Goal: Task Accomplishment & Management: Complete application form

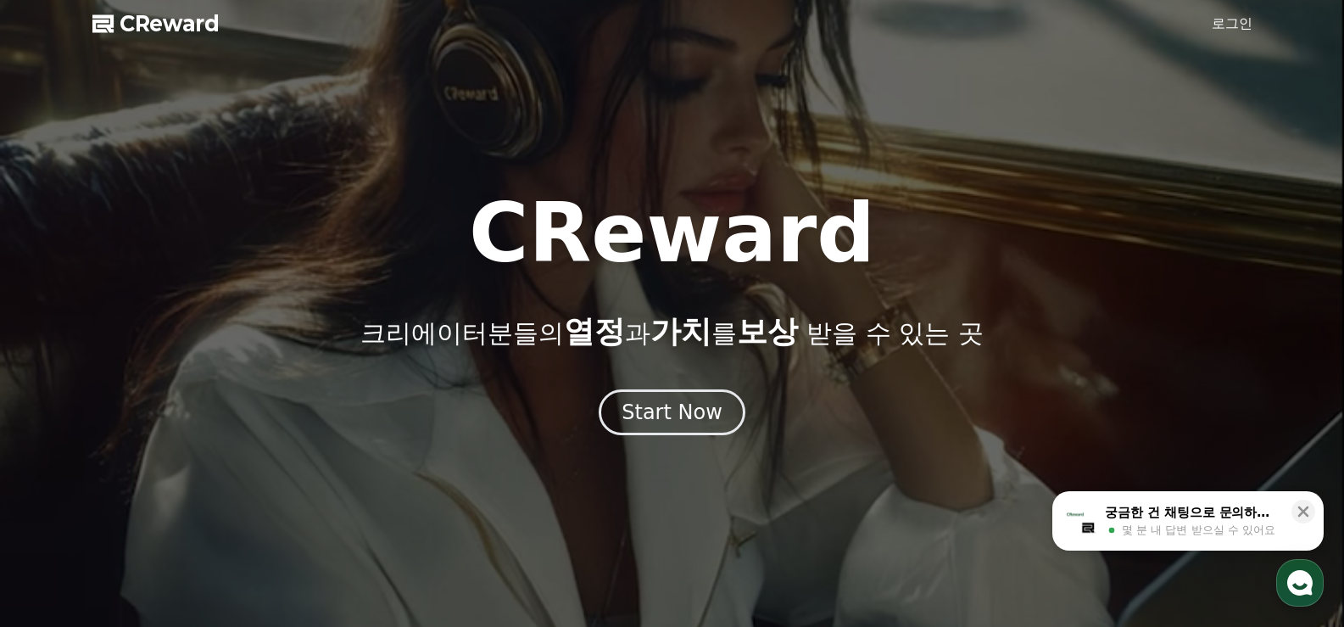
click at [1233, 25] on link "로그인" at bounding box center [1232, 24] width 41 height 20
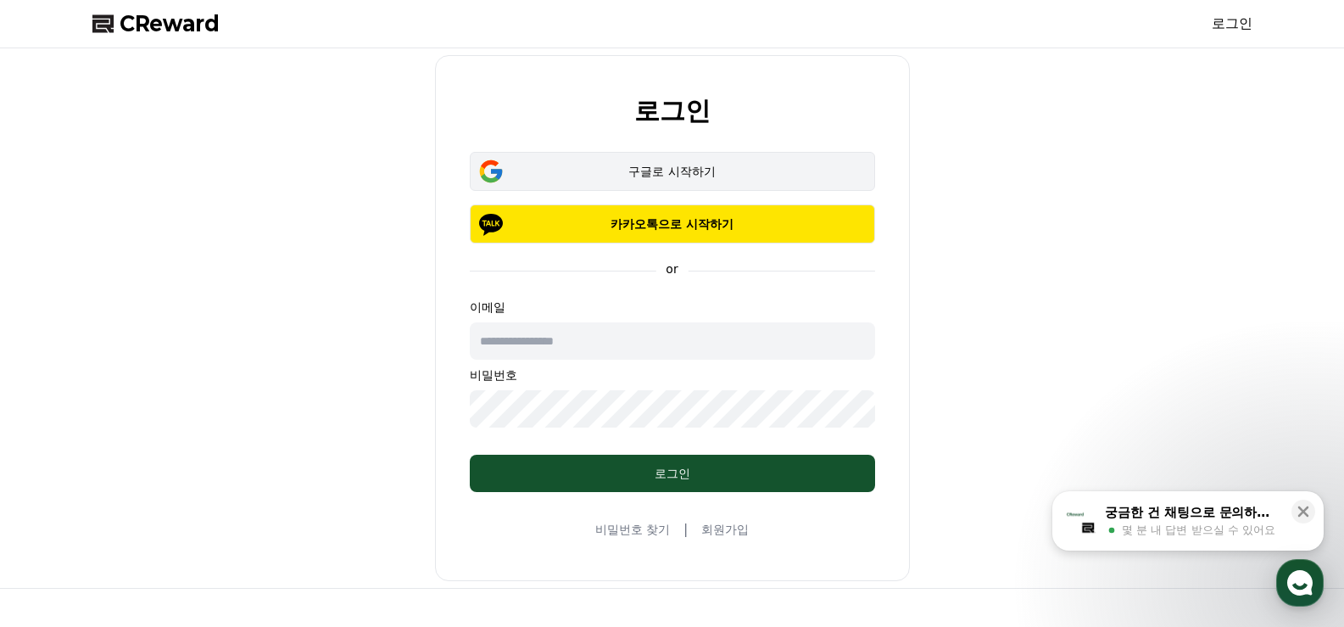
click at [696, 163] on div "구글로 시작하기" at bounding box center [672, 171] width 356 height 17
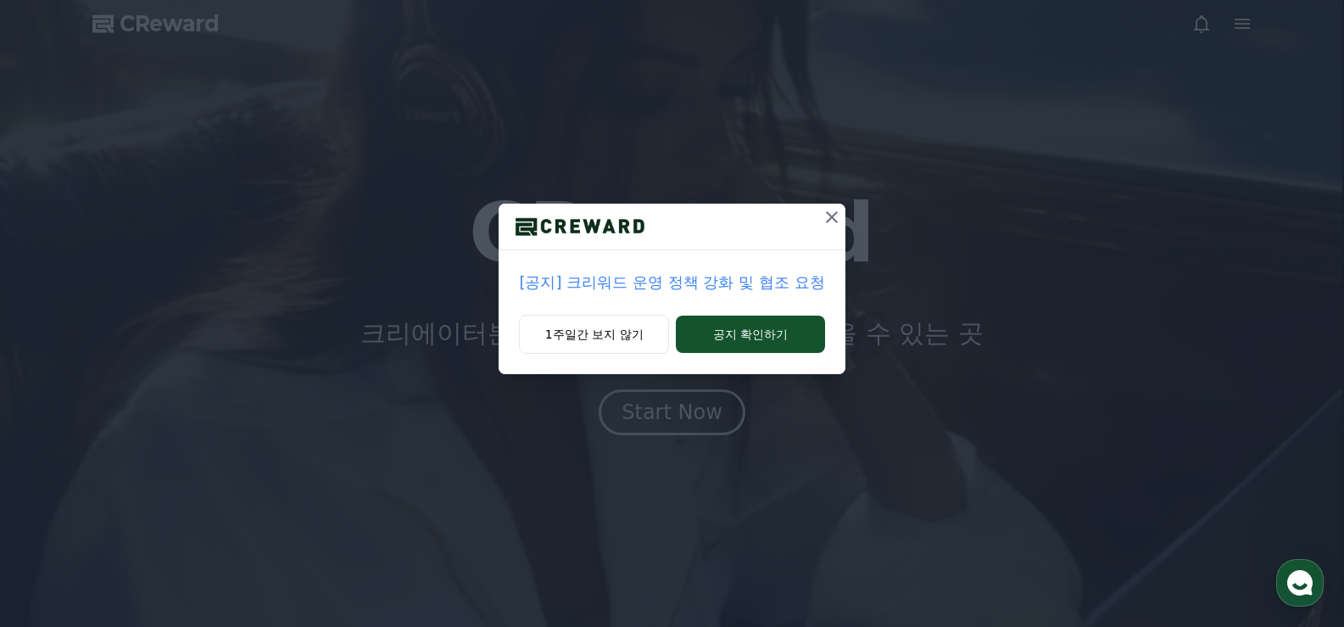
click at [666, 281] on p "[공지] 크리워드 운영 정책 강화 및 협조 요청" at bounding box center [671, 282] width 305 height 24
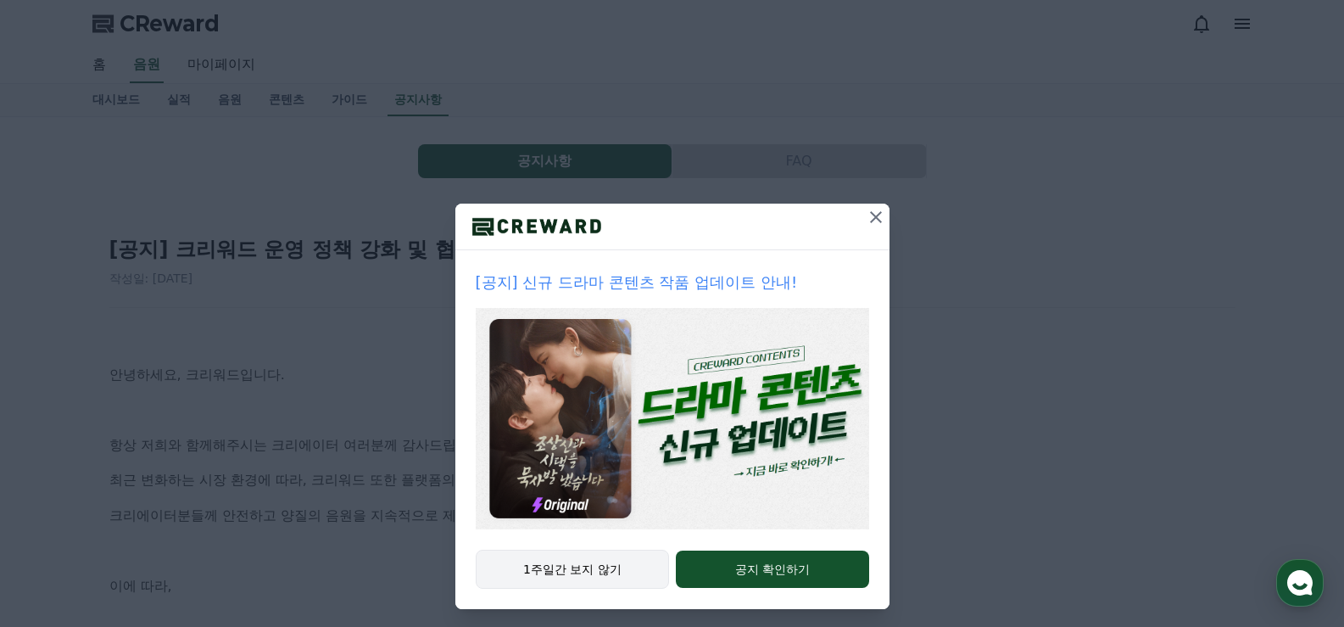
click at [633, 563] on button "1주일간 보지 않기" at bounding box center [573, 568] width 194 height 39
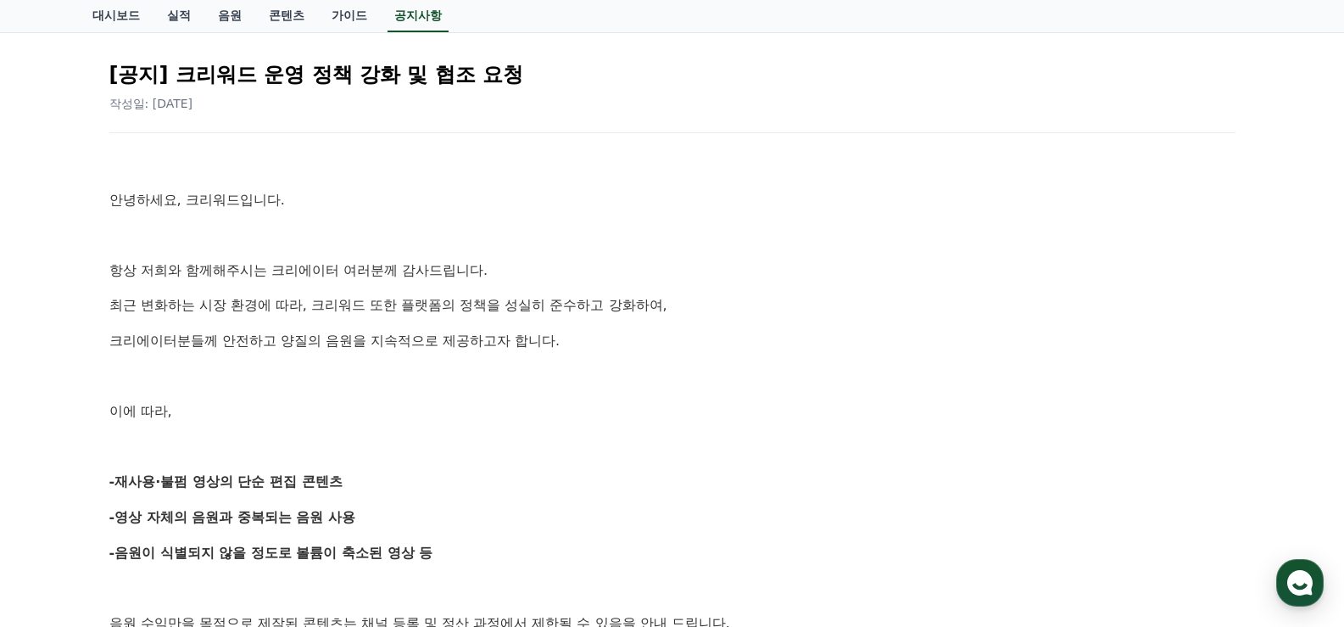
scroll to position [254, 0]
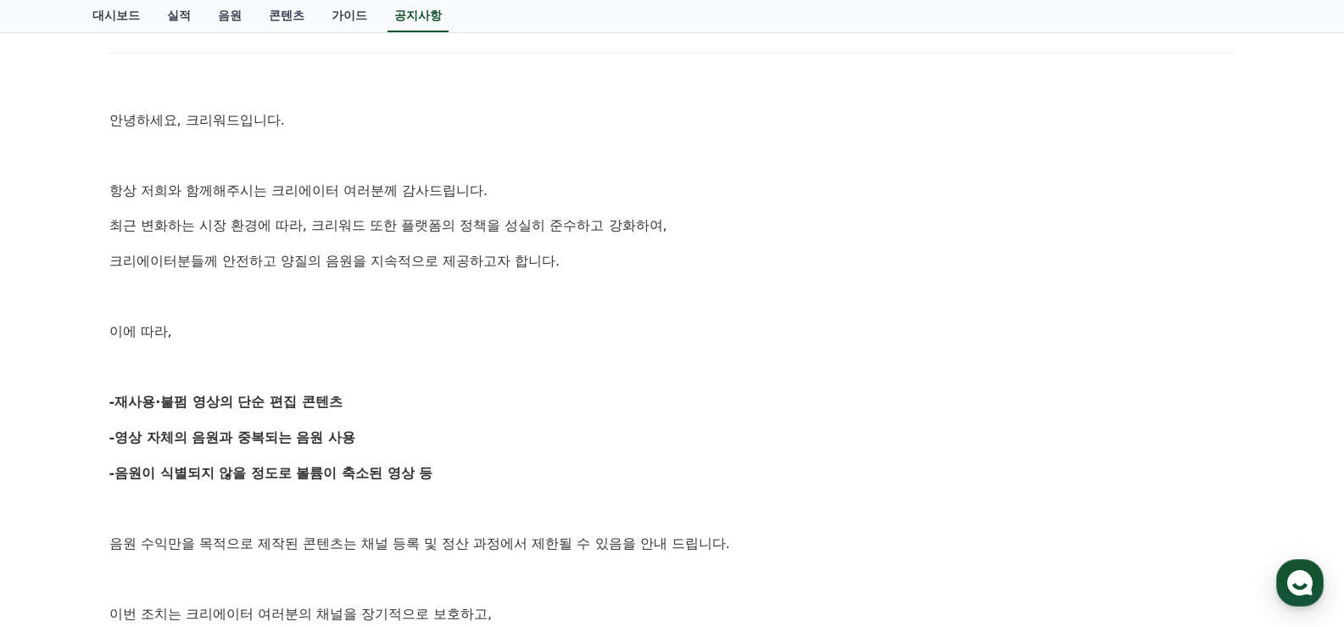
click at [678, 448] on p "-영상 자체의 음원과 중복되는 음원 사용" at bounding box center [672, 437] width 1126 height 22
click at [683, 420] on div "안녕하세요, 크리워드입니다. 항상 저희와 함께해주시는 크리에이터 여러분께 감사드립니다. 최근 변화하는 시장 환경에 따라, 크리워드 또한 플랫폼…" at bounding box center [672, 508] width 1126 height 868
click at [693, 406] on p "-재사용·불펌 영상의 단순 편집 콘텐츠" at bounding box center [672, 402] width 1126 height 22
click at [696, 404] on p "-재사용·불펌 영상의 단순 편집 콘텐츠" at bounding box center [672, 402] width 1126 height 22
drag, startPoint x: 700, startPoint y: 401, endPoint x: 582, endPoint y: 446, distance: 126.1
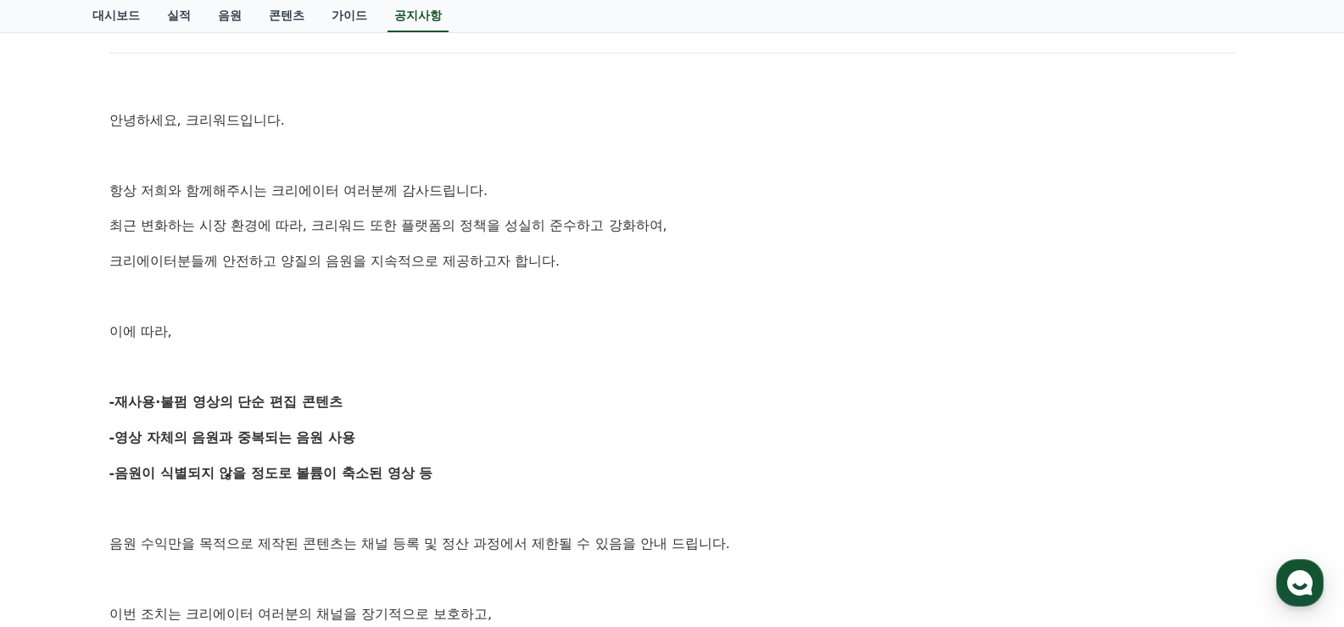
click at [582, 446] on p "-영상 자체의 음원과 중복되는 음원 사용" at bounding box center [672, 437] width 1126 height 22
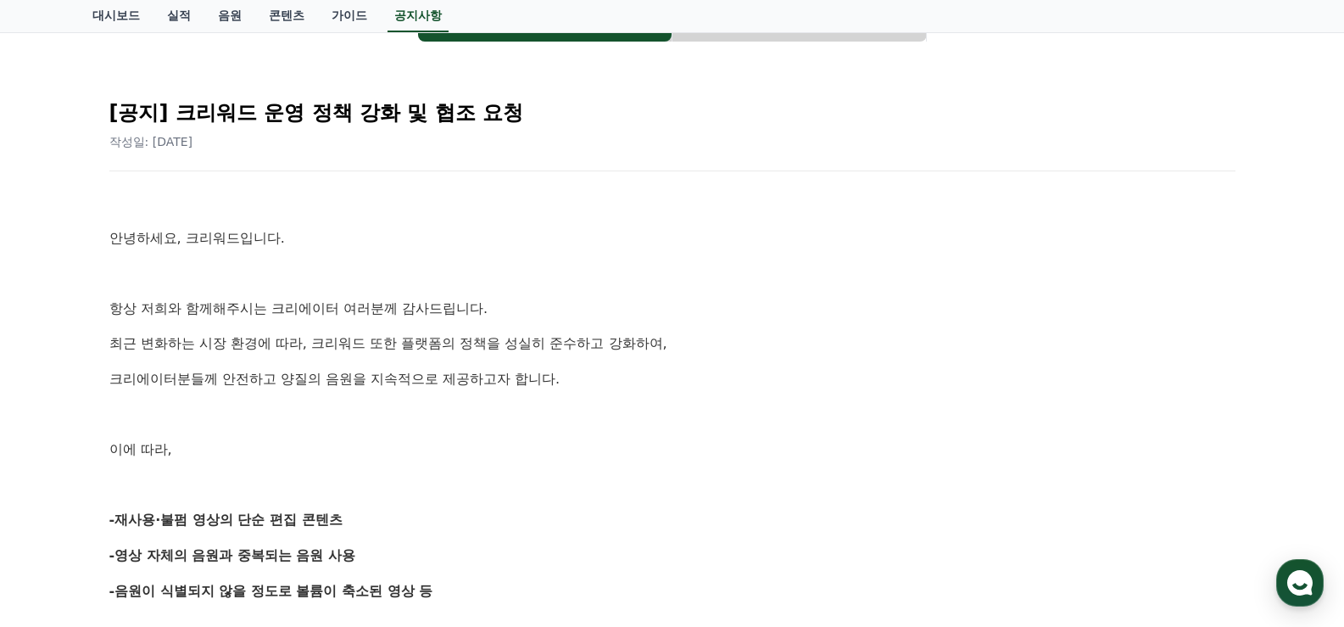
scroll to position [0, 0]
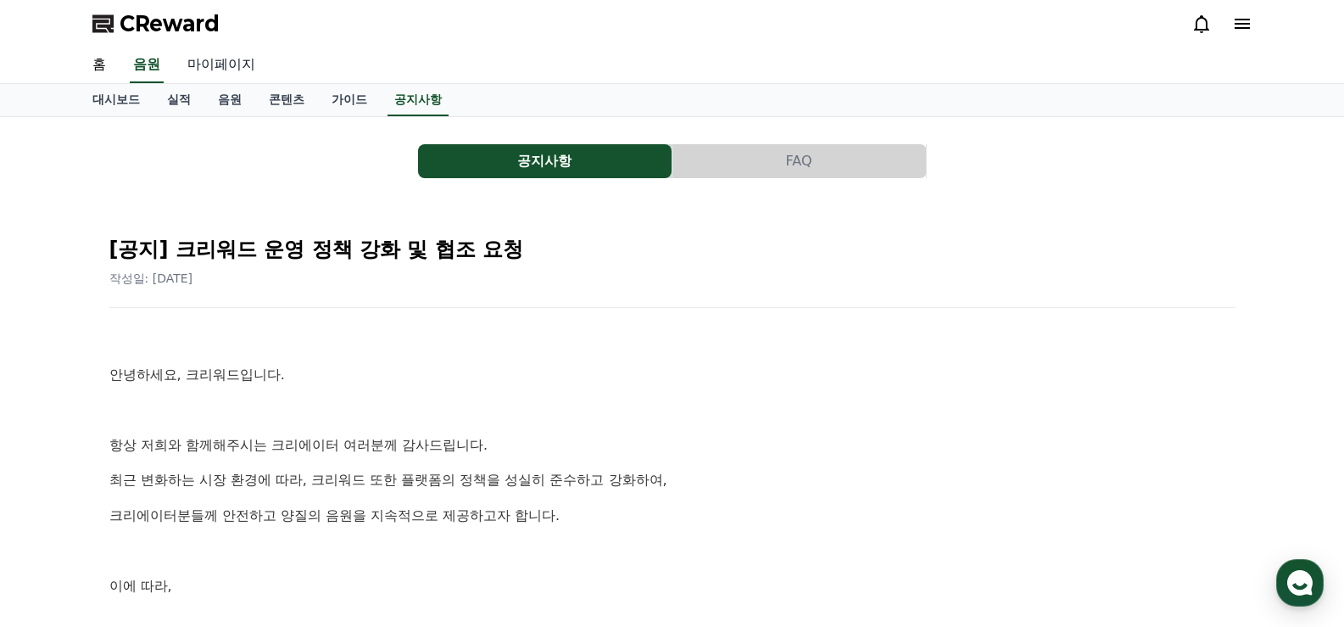
click at [213, 60] on link "마이페이지" at bounding box center [221, 65] width 95 height 36
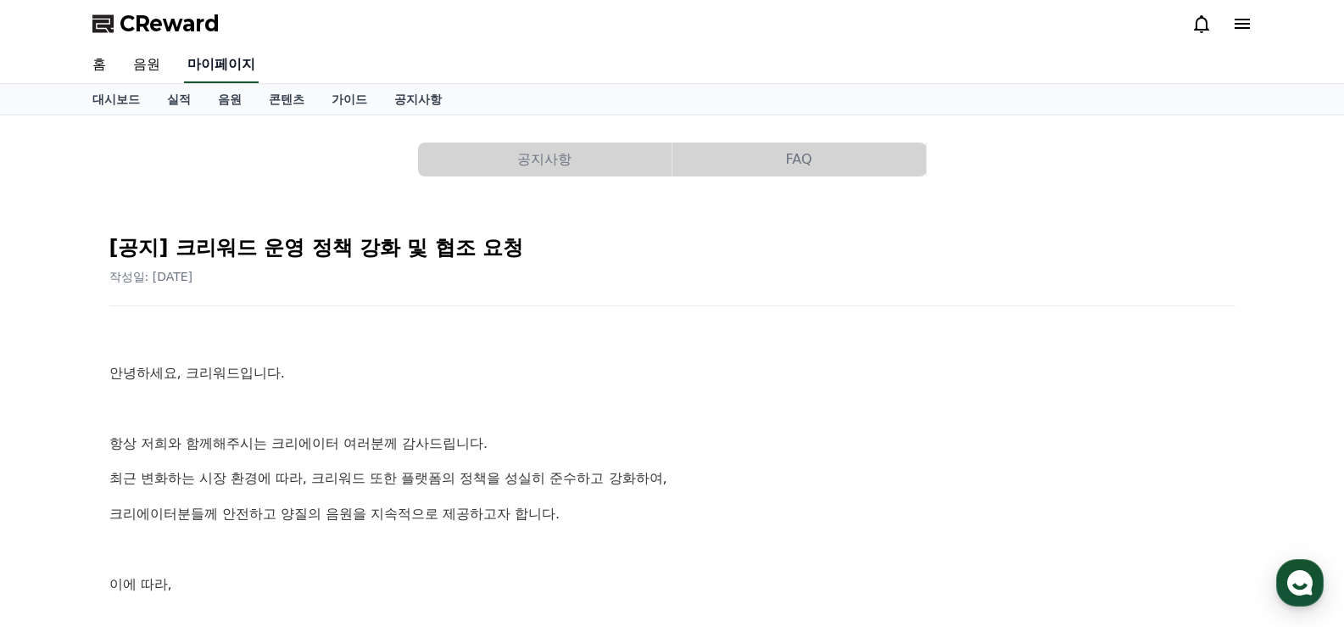
select select "**********"
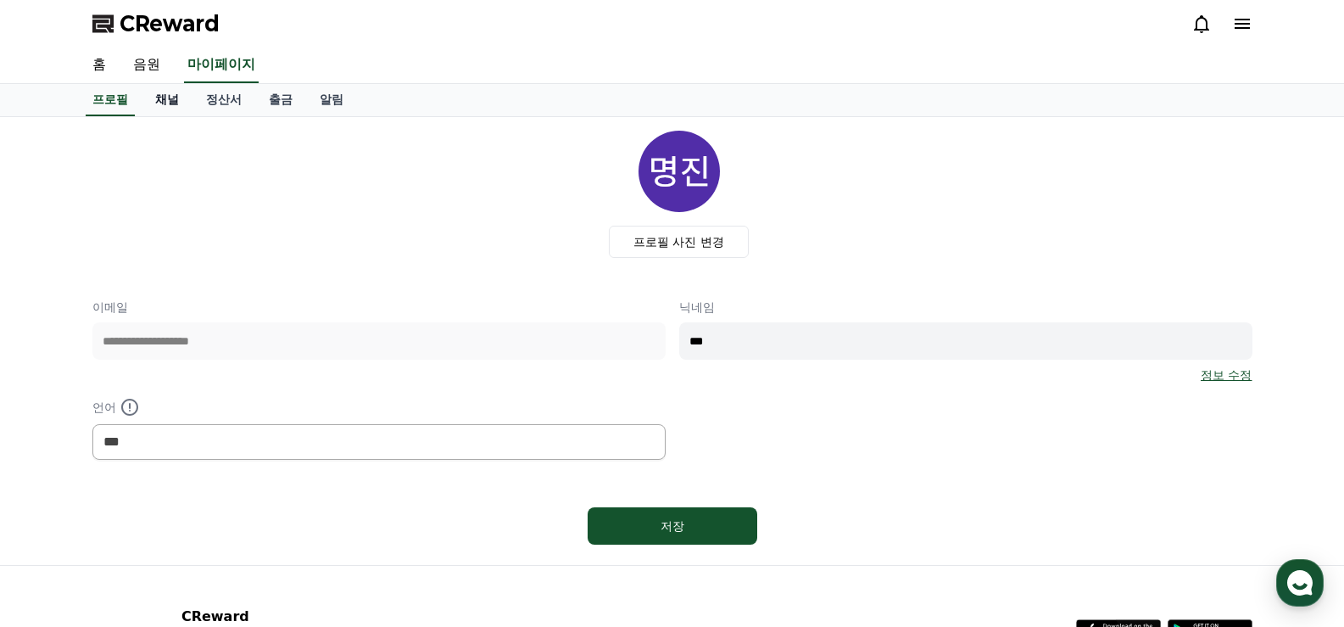
click at [158, 103] on link "채널" at bounding box center [167, 100] width 51 height 32
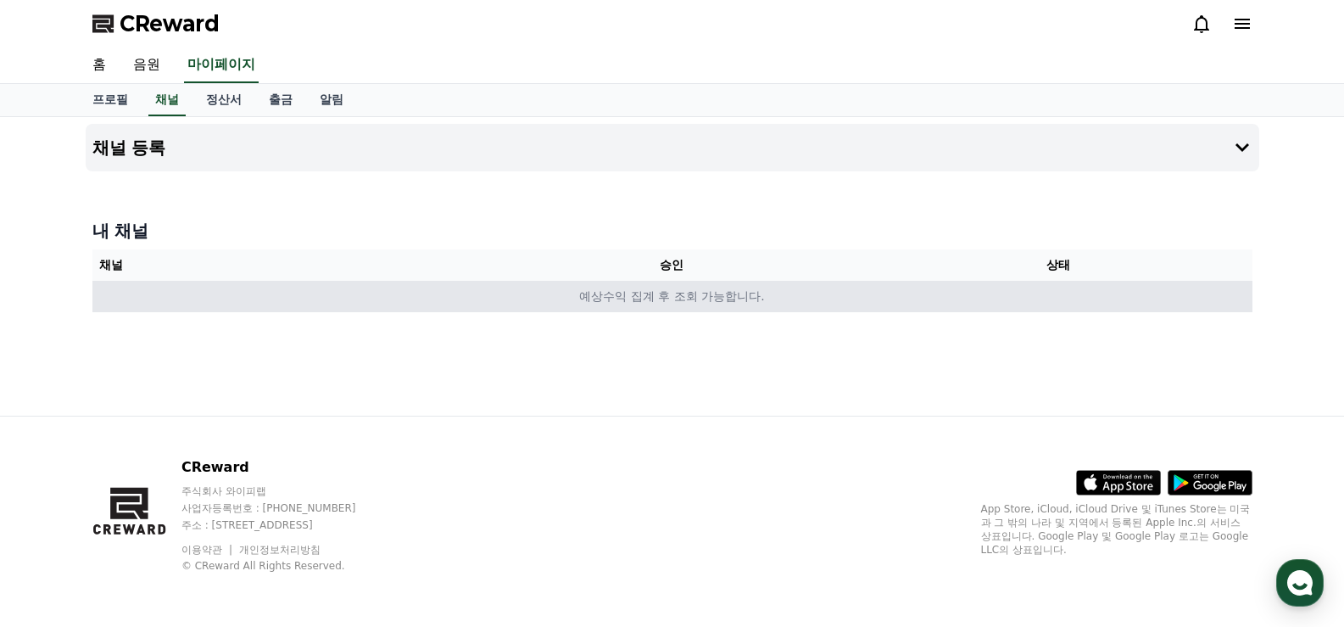
click at [782, 307] on td "예상수익 집계 후 조회 가능합니다." at bounding box center [672, 296] width 1160 height 31
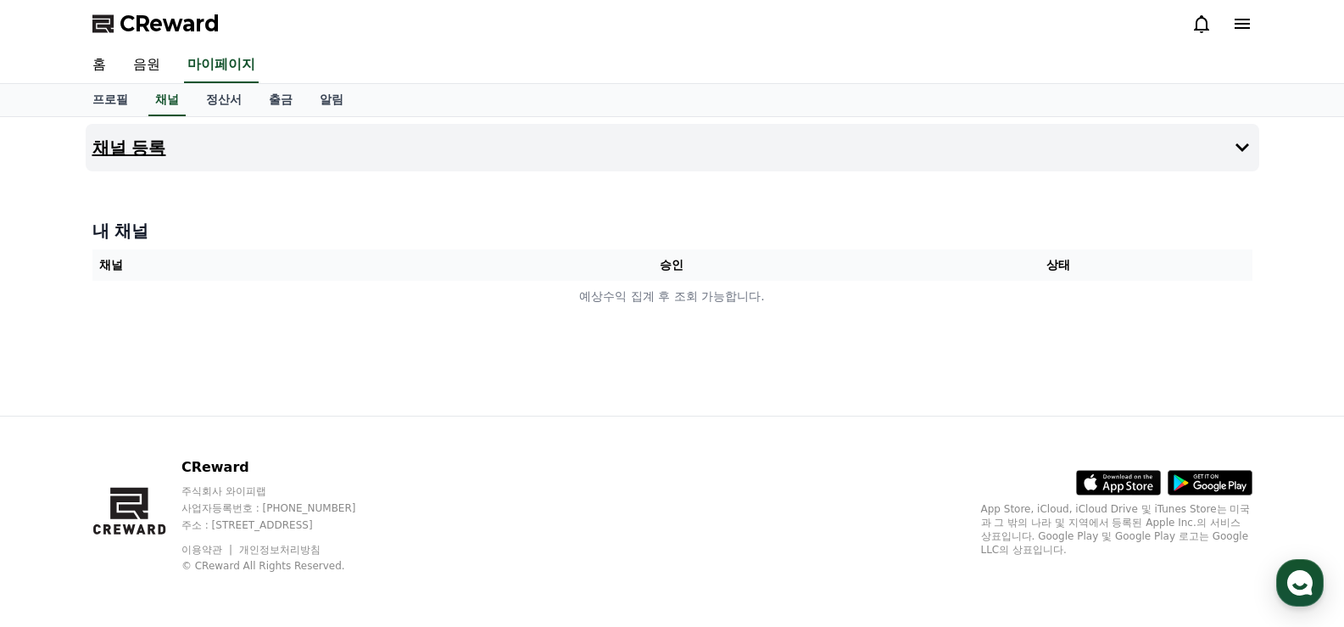
click at [1212, 155] on button "채널 등록" at bounding box center [672, 147] width 1173 height 47
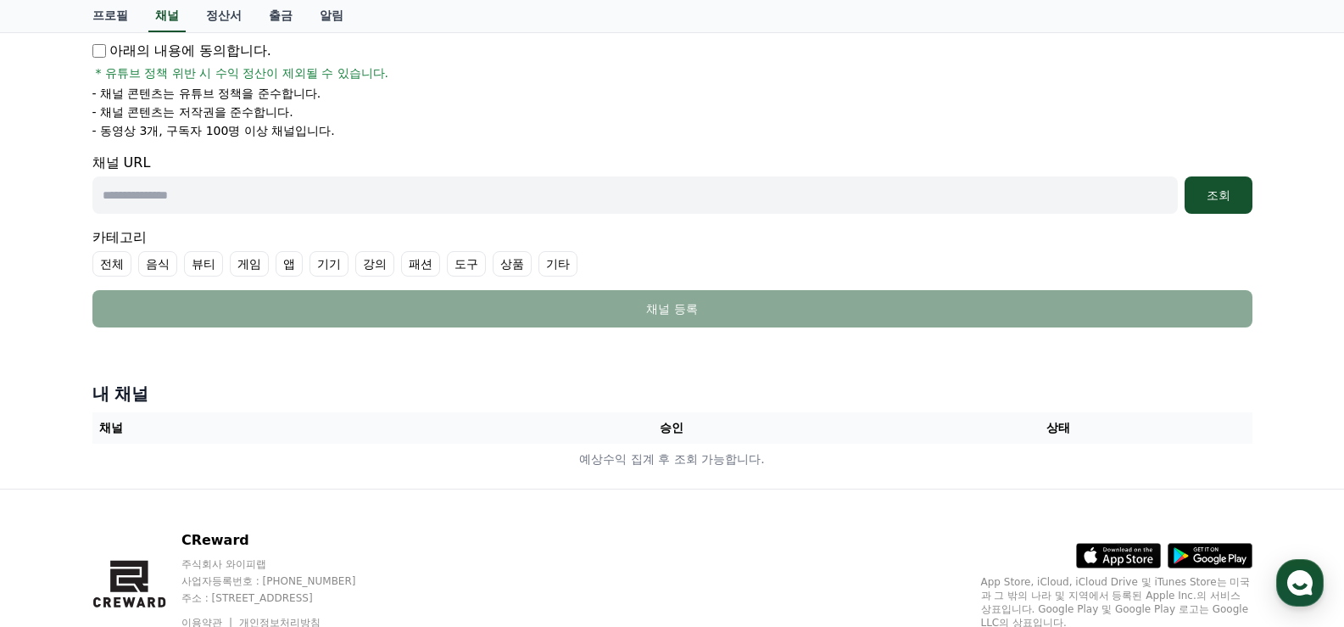
scroll to position [32, 0]
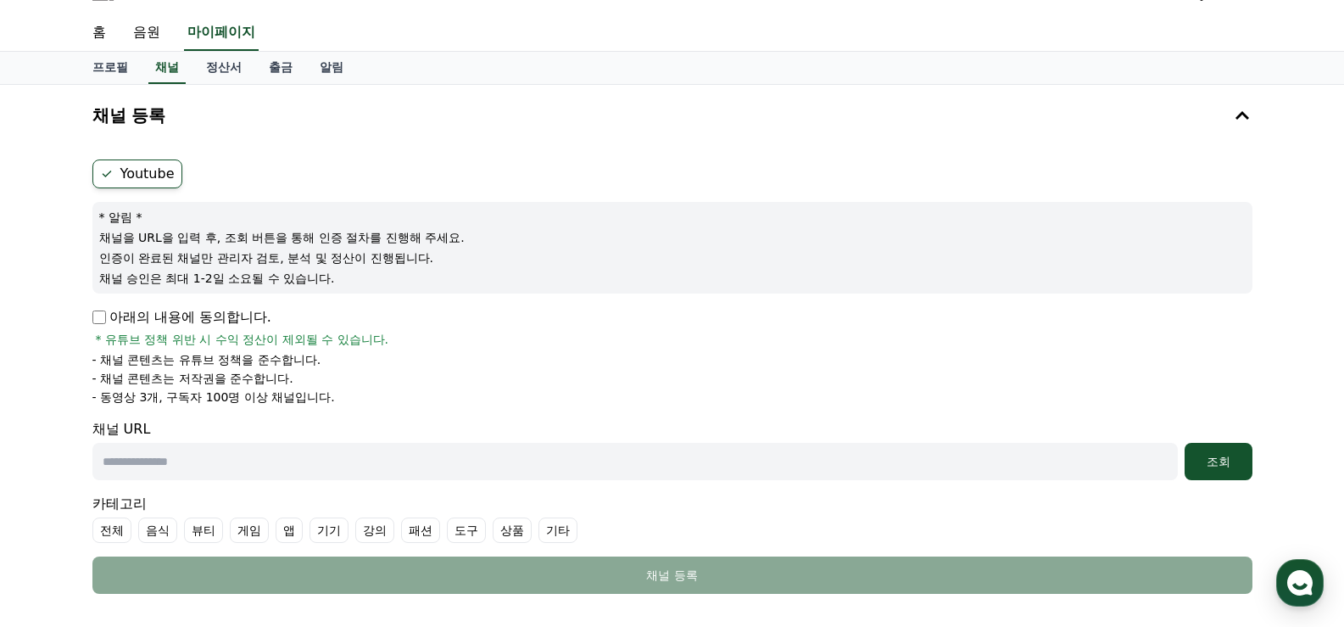
click at [298, 466] on input "text" at bounding box center [634, 461] width 1085 height 37
paste input "**********"
type input "**********"
click at [1206, 456] on div "조회" at bounding box center [1218, 461] width 54 height 17
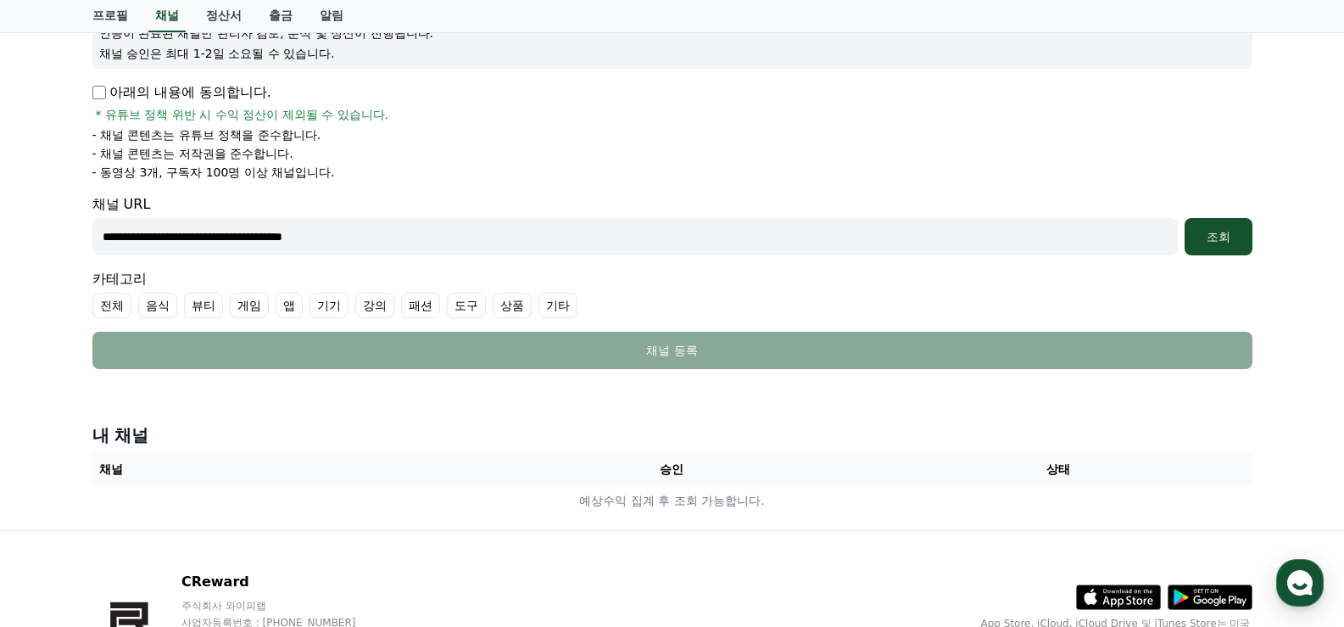
scroll to position [371, 0]
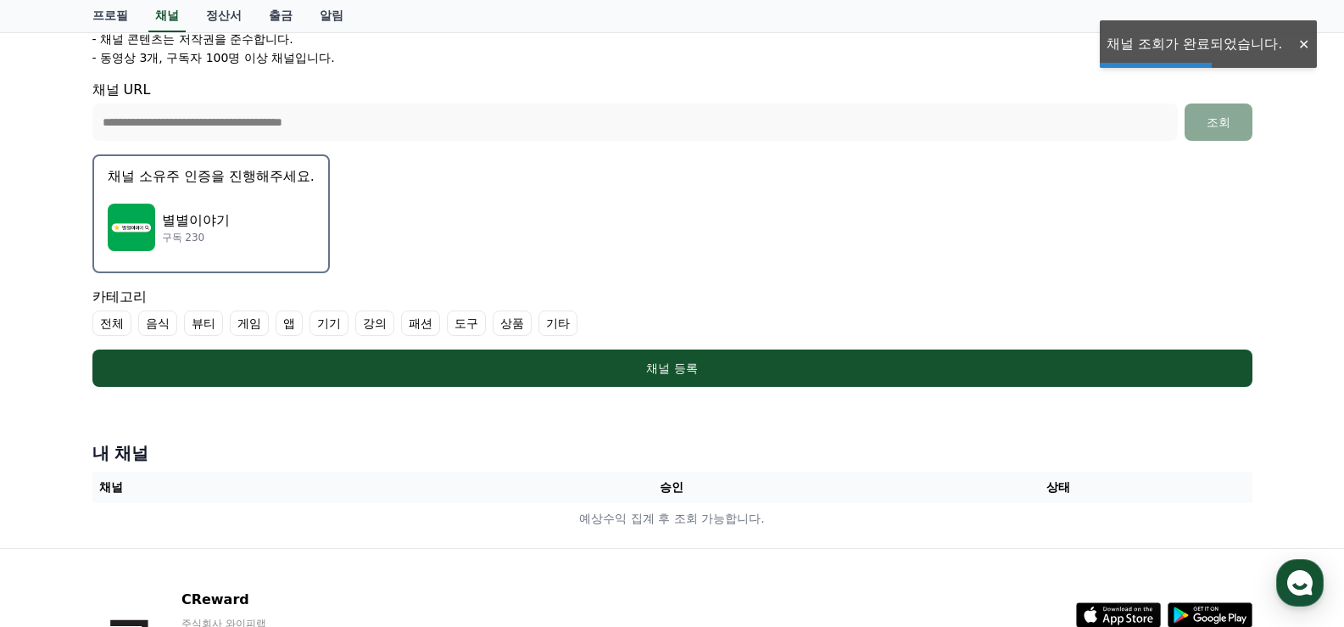
click at [212, 211] on p "별별이야기" at bounding box center [196, 220] width 68 height 20
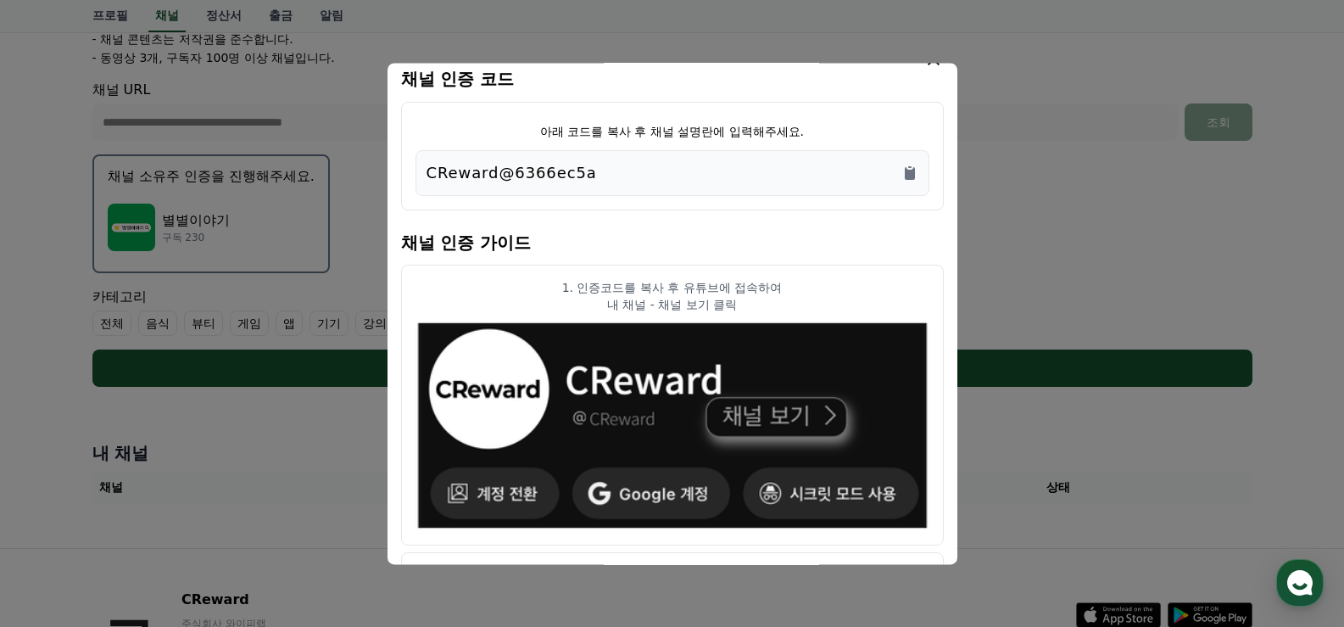
scroll to position [0, 0]
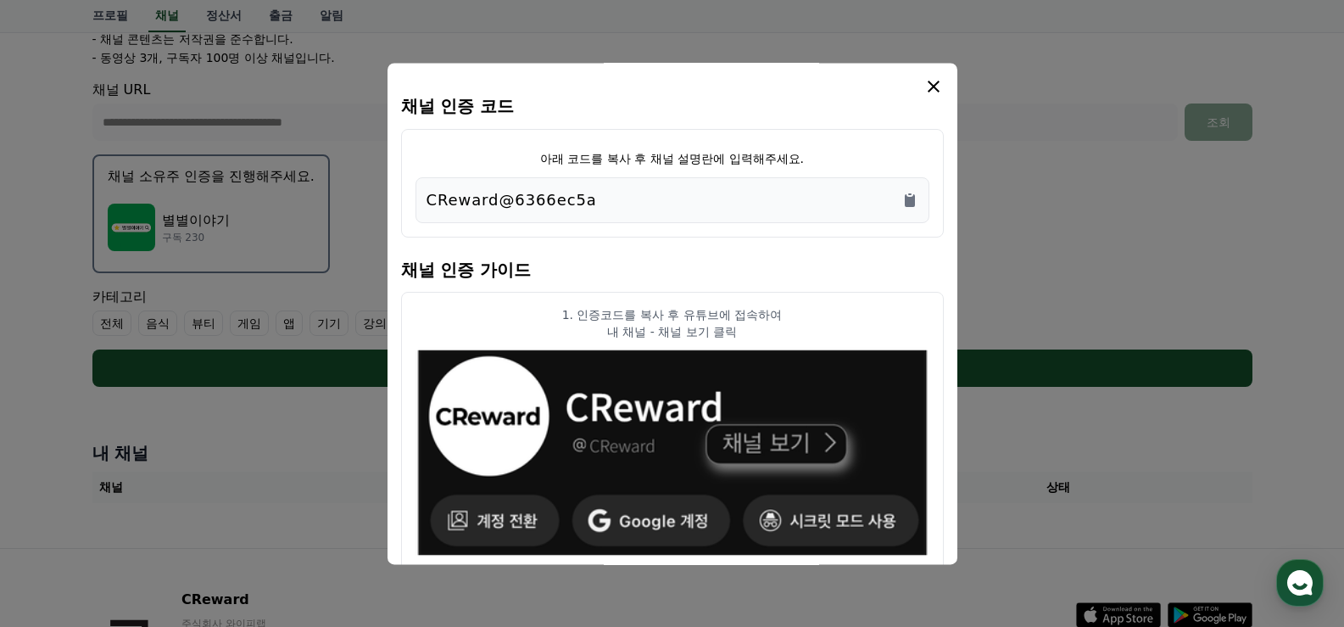
click at [932, 88] on icon "modal" at bounding box center [934, 87] width 12 height 12
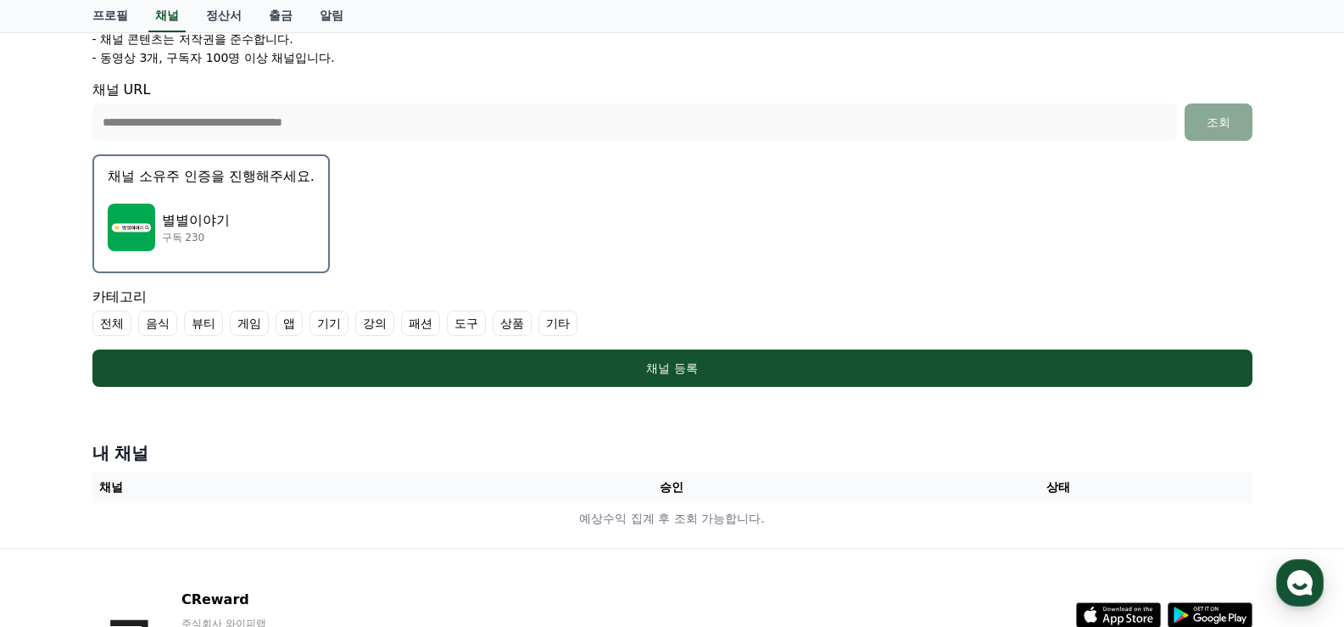
click at [834, 255] on form "**********" at bounding box center [672, 103] width 1160 height 566
click at [237, 205] on div "별별이야기 구독 230" at bounding box center [211, 227] width 207 height 68
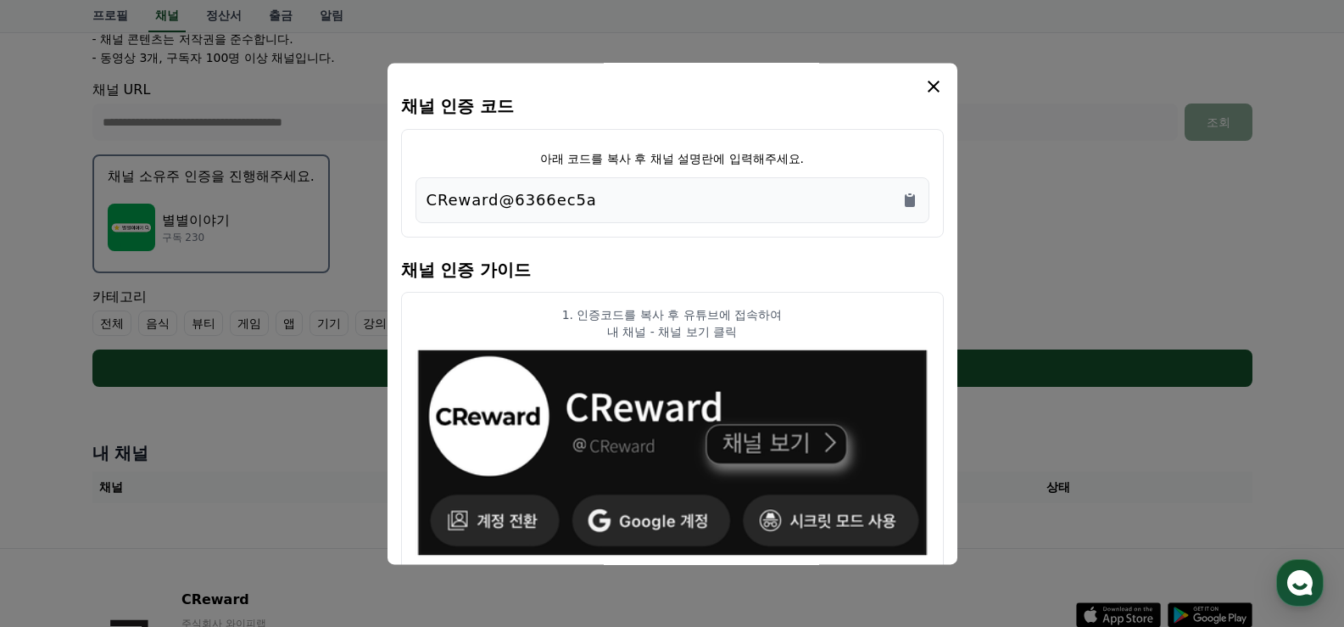
click at [929, 85] on icon "modal" at bounding box center [933, 86] width 20 height 20
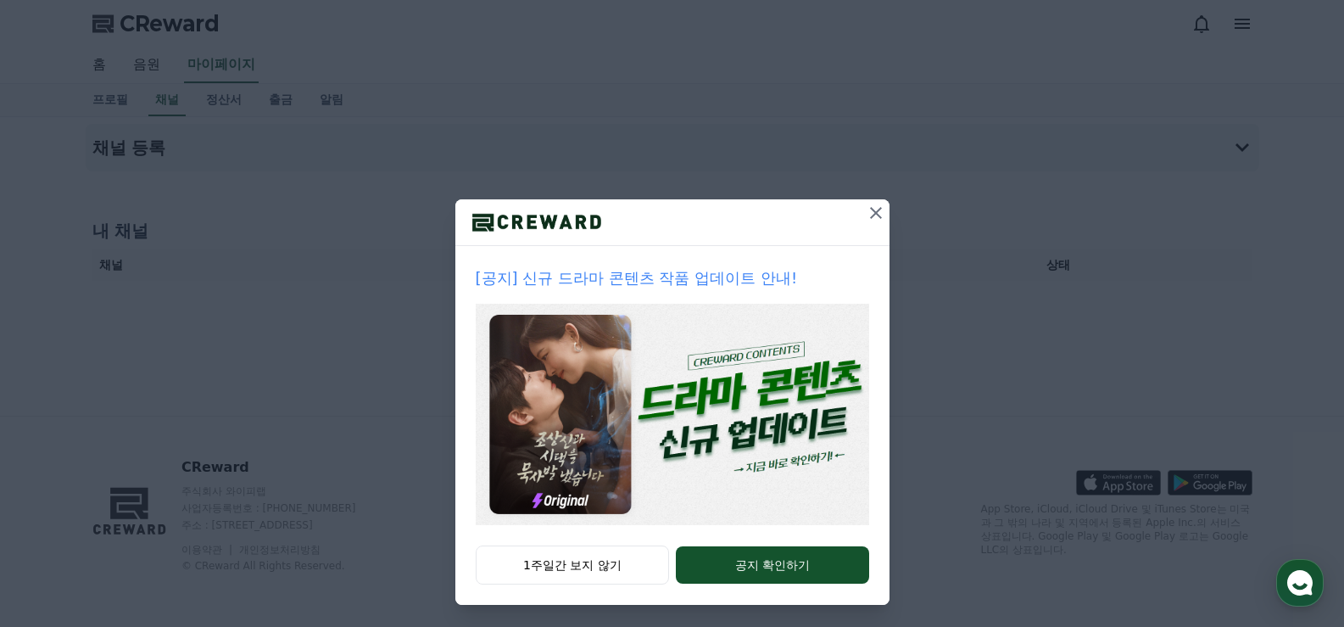
scroll to position [9, 0]
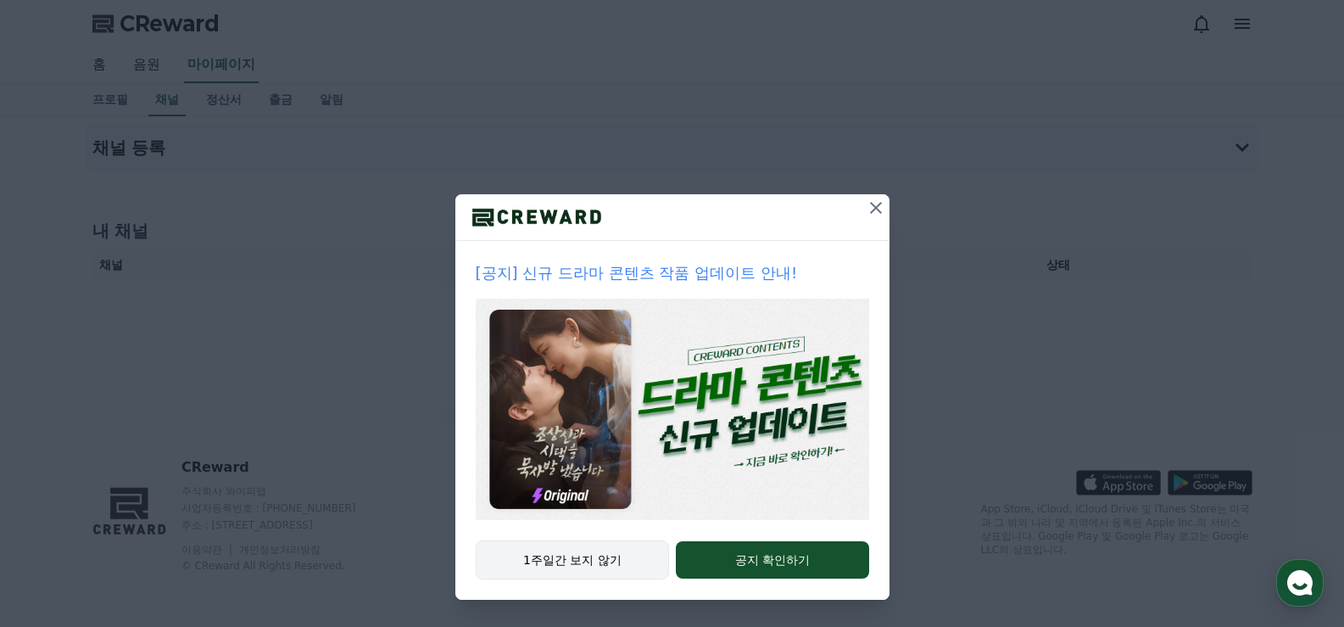
click at [560, 565] on button "1주일간 보지 않기" at bounding box center [573, 559] width 194 height 39
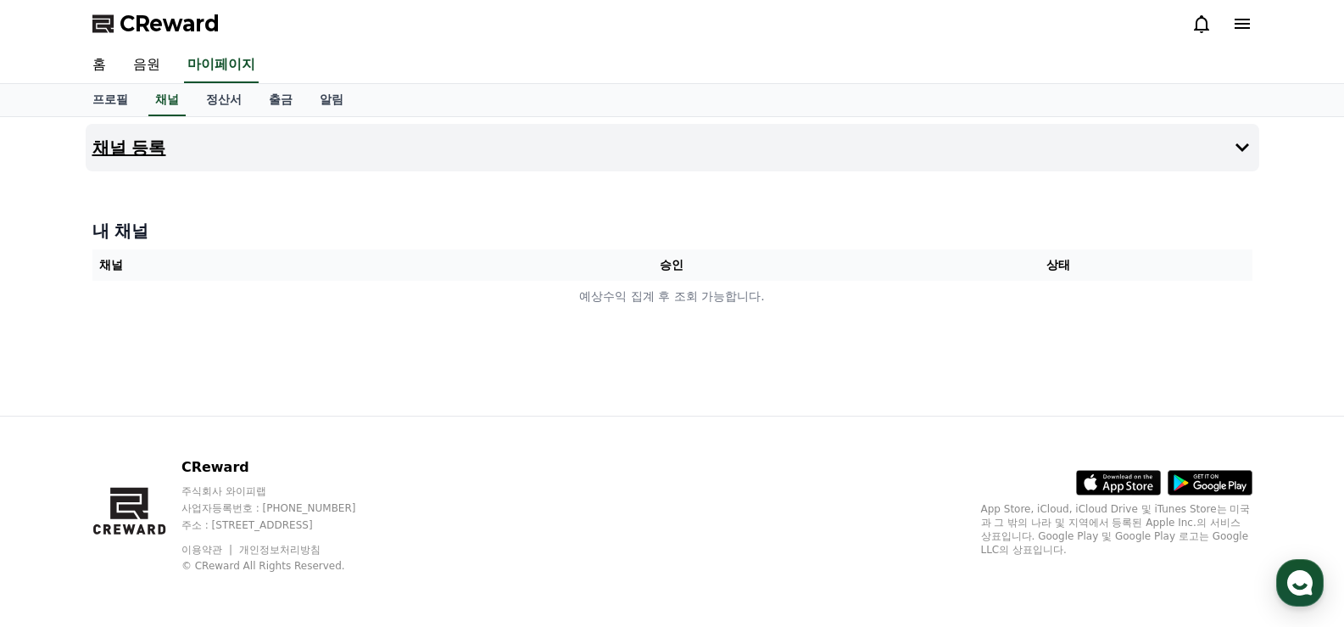
click at [388, 157] on button "채널 등록" at bounding box center [672, 147] width 1173 height 47
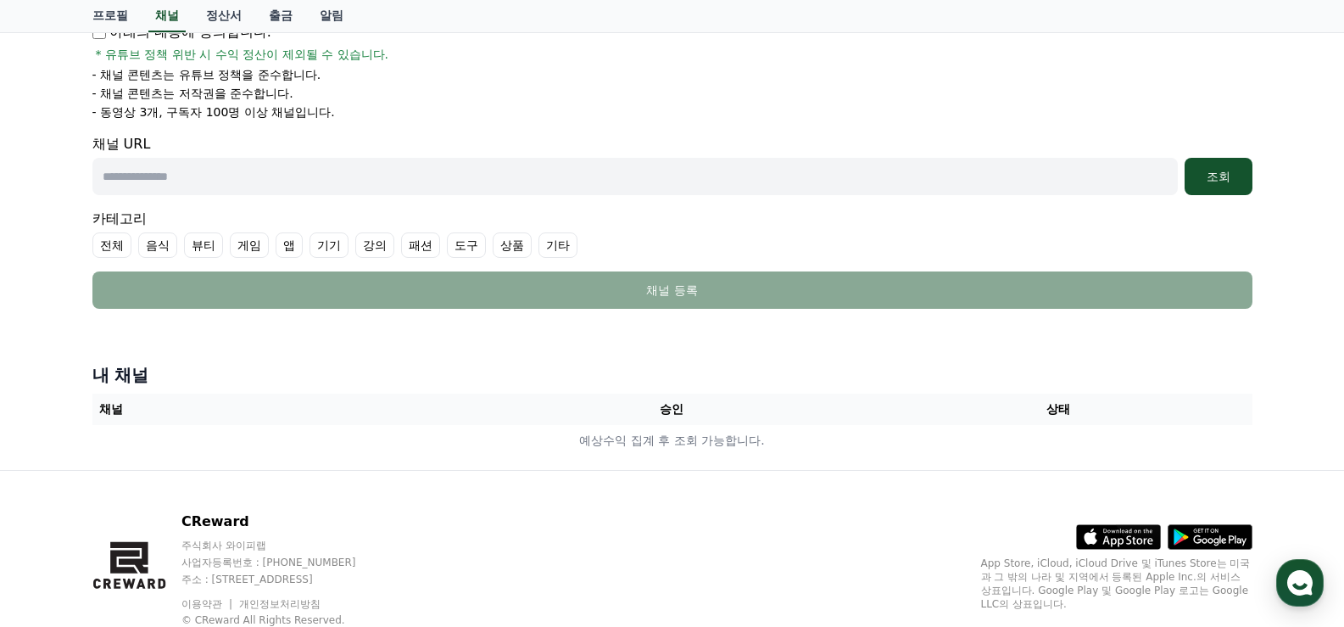
scroll to position [339, 0]
